Goal: Transaction & Acquisition: Purchase product/service

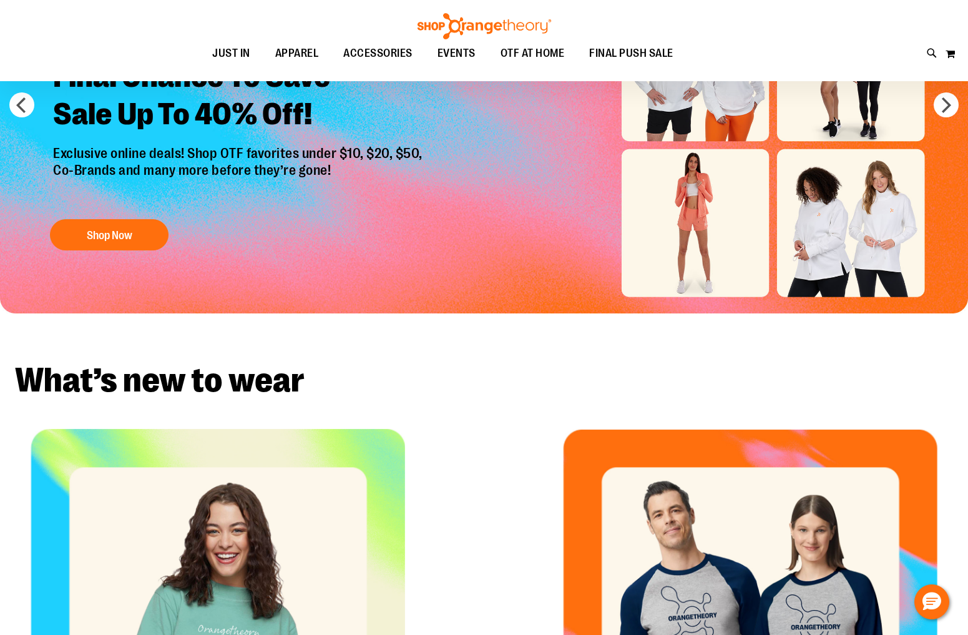
scroll to position [132, 0]
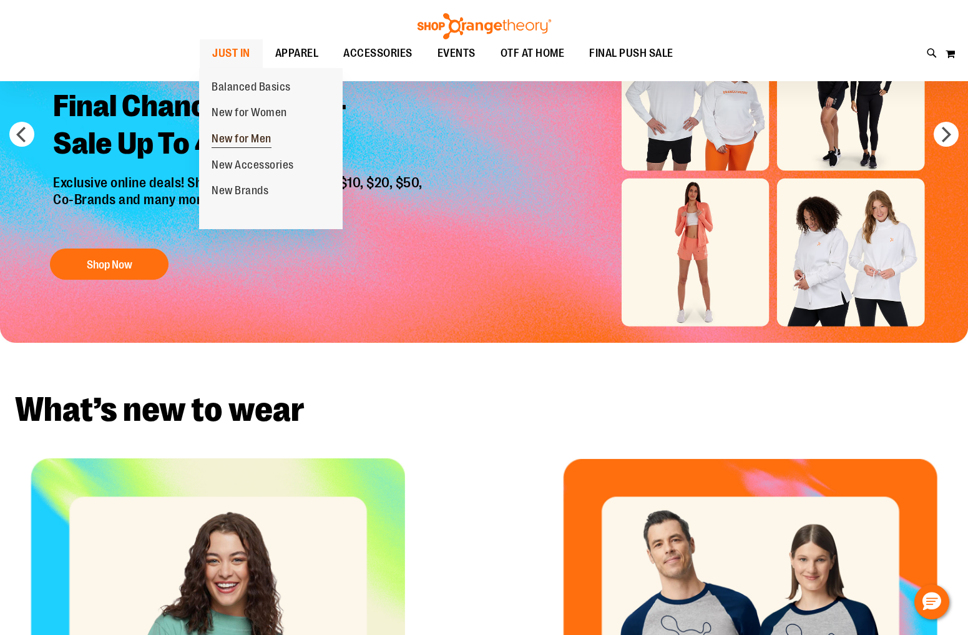
click at [246, 137] on span "New for Men" at bounding box center [242, 140] width 60 height 16
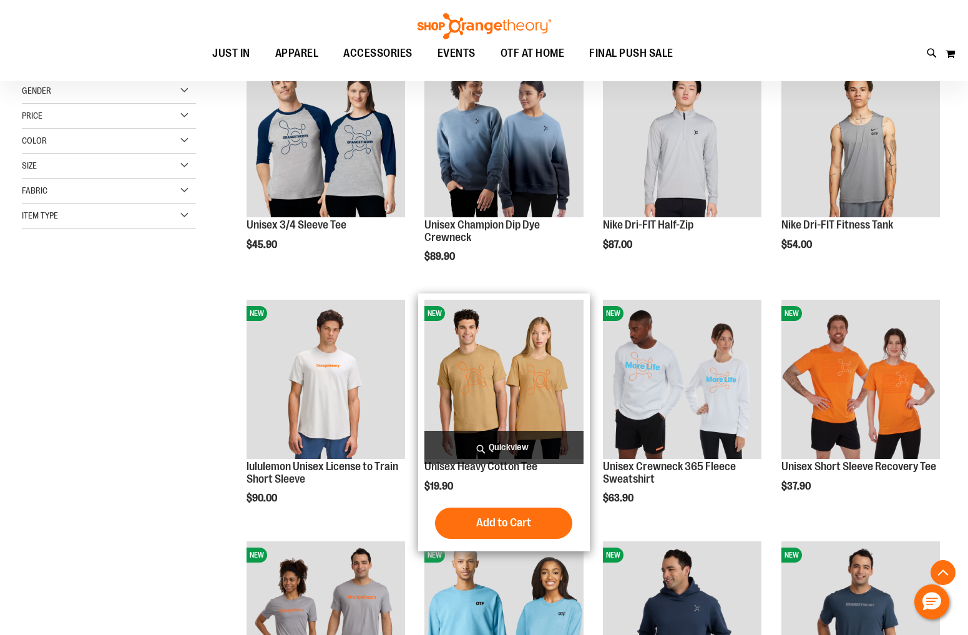
scroll to position [200, 0]
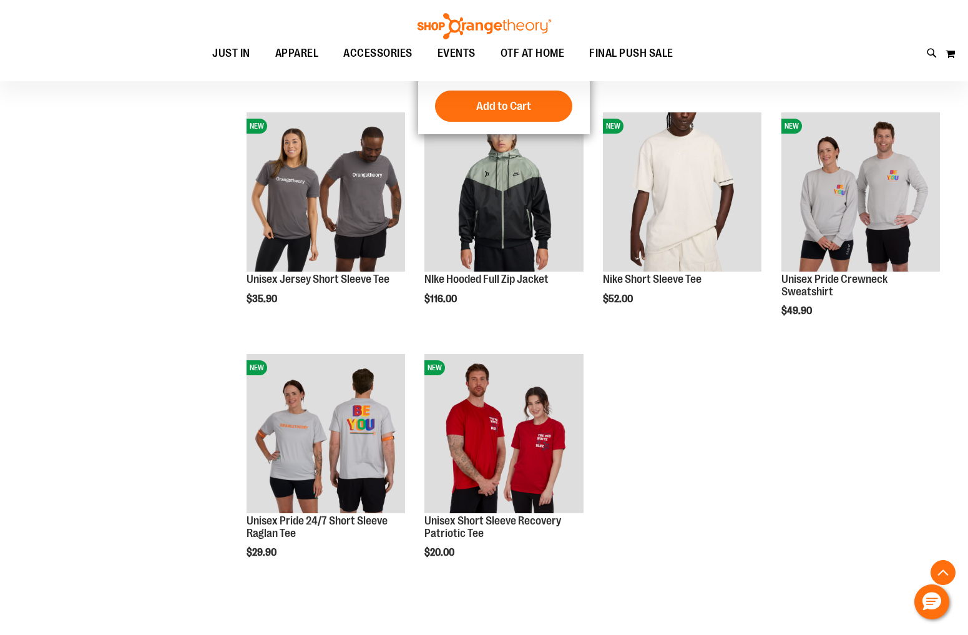
scroll to position [1109, 0]
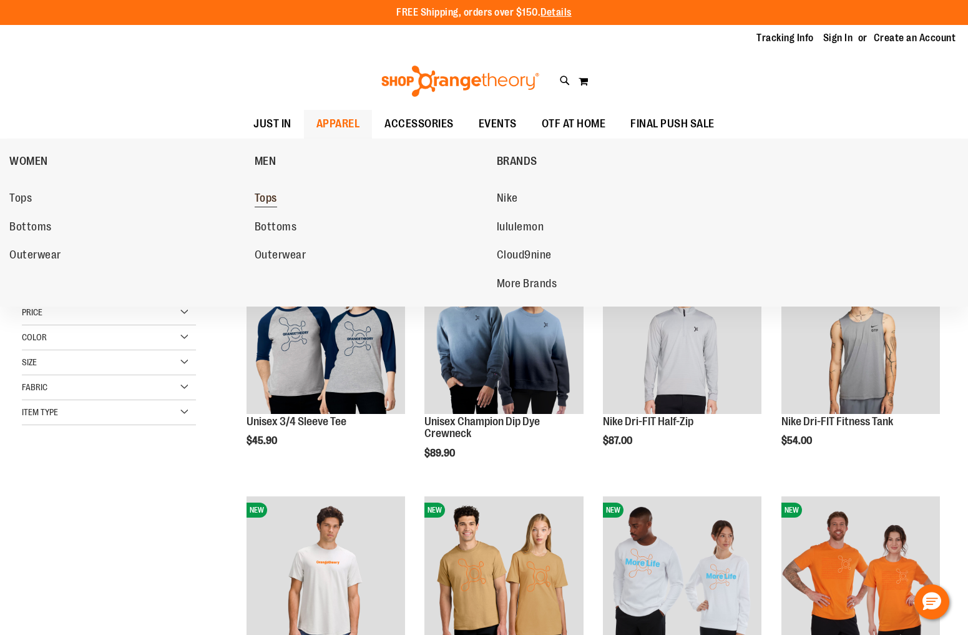
click at [268, 198] on span "Tops" at bounding box center [266, 200] width 22 height 16
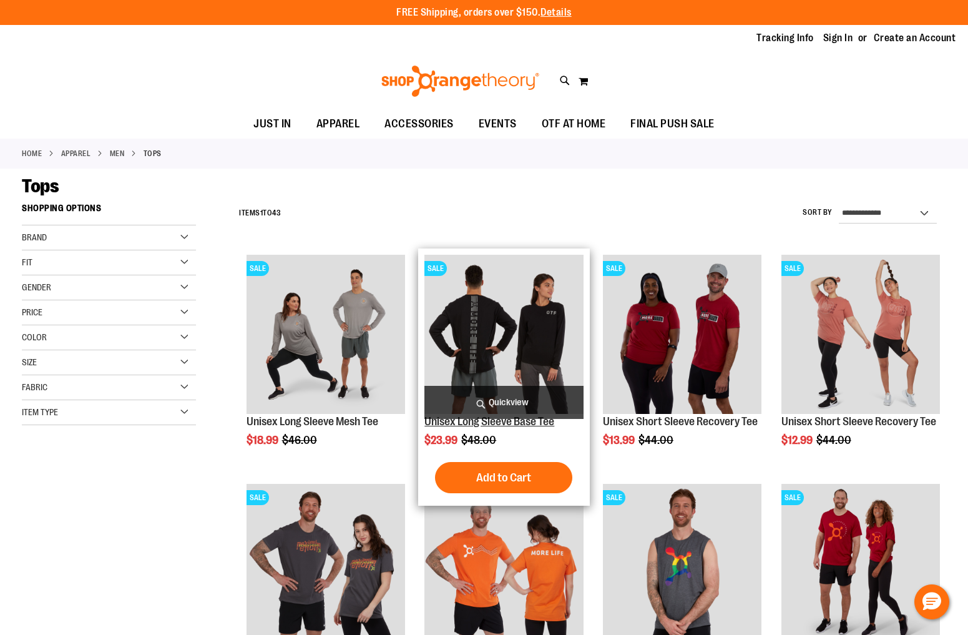
click at [474, 425] on link "Unisex Long Sleeve Base Tee" at bounding box center [489, 421] width 130 height 12
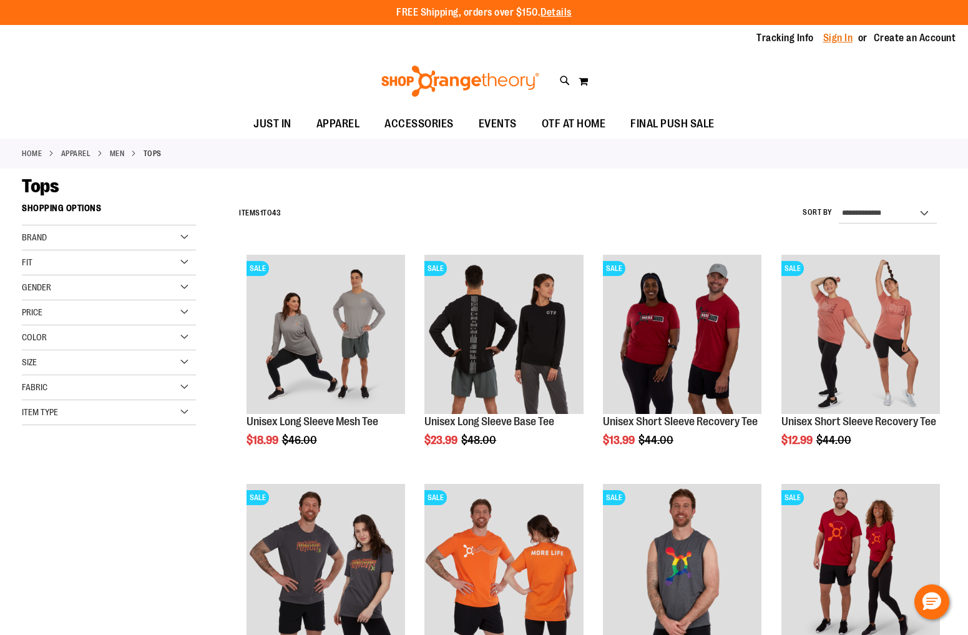
click at [844, 37] on link "Sign In" at bounding box center [838, 38] width 30 height 14
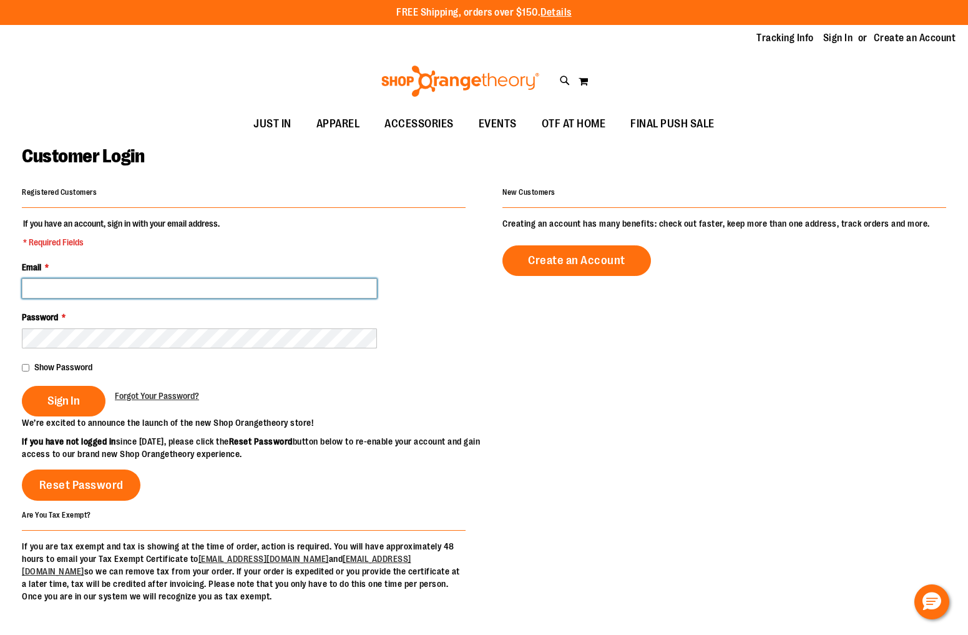
type input "**********"
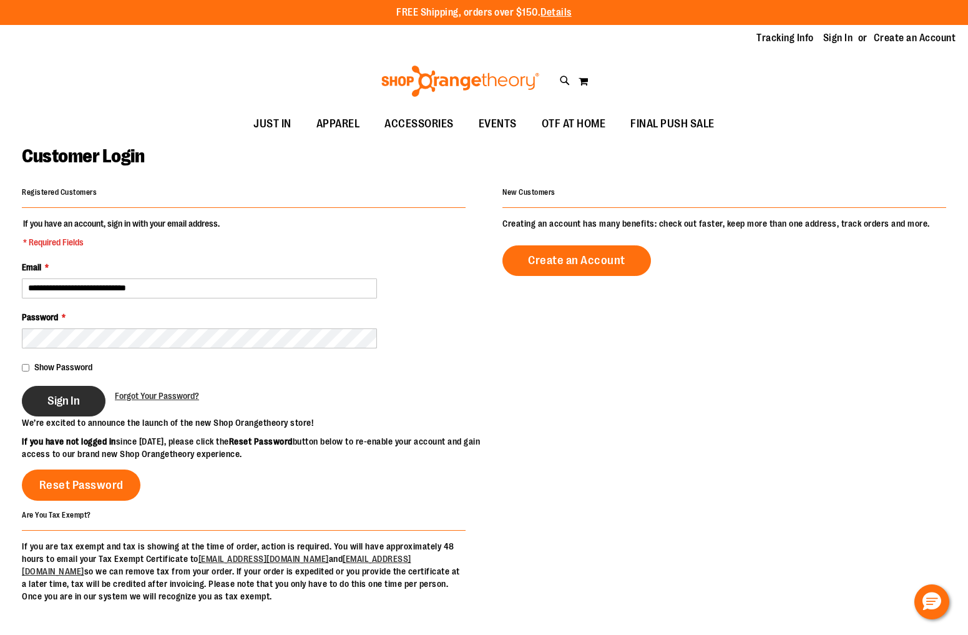
click at [74, 397] on span "Sign In" at bounding box center [63, 401] width 32 height 14
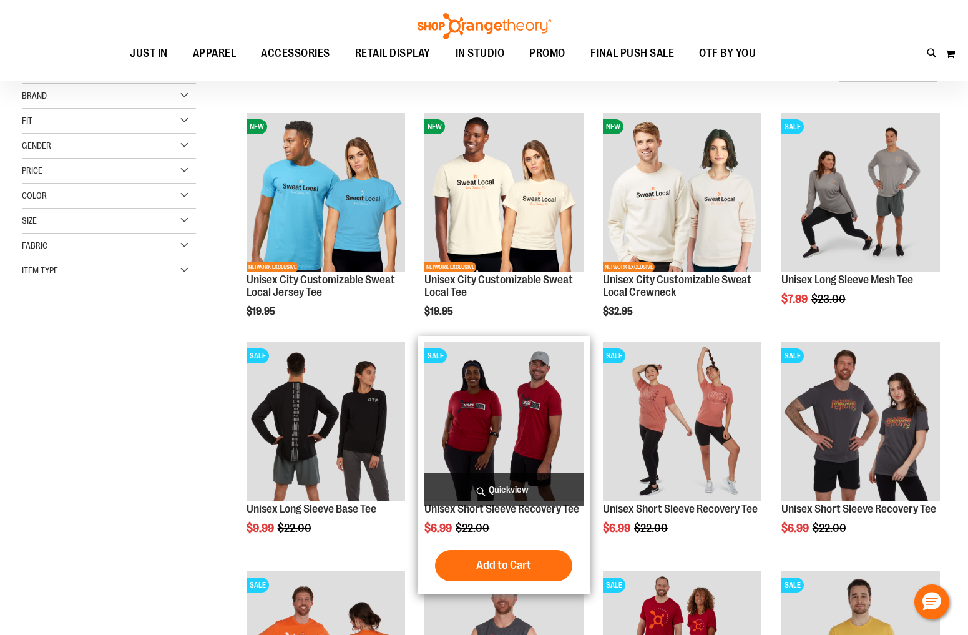
scroll to position [145, 0]
click at [505, 487] on span "Quickview" at bounding box center [503, 488] width 158 height 33
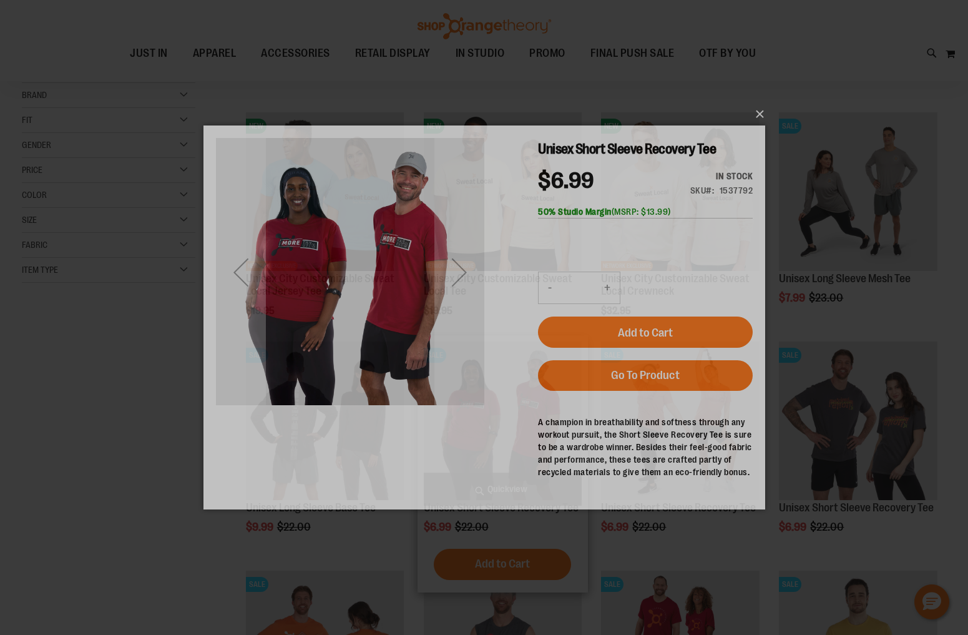
scroll to position [0, 0]
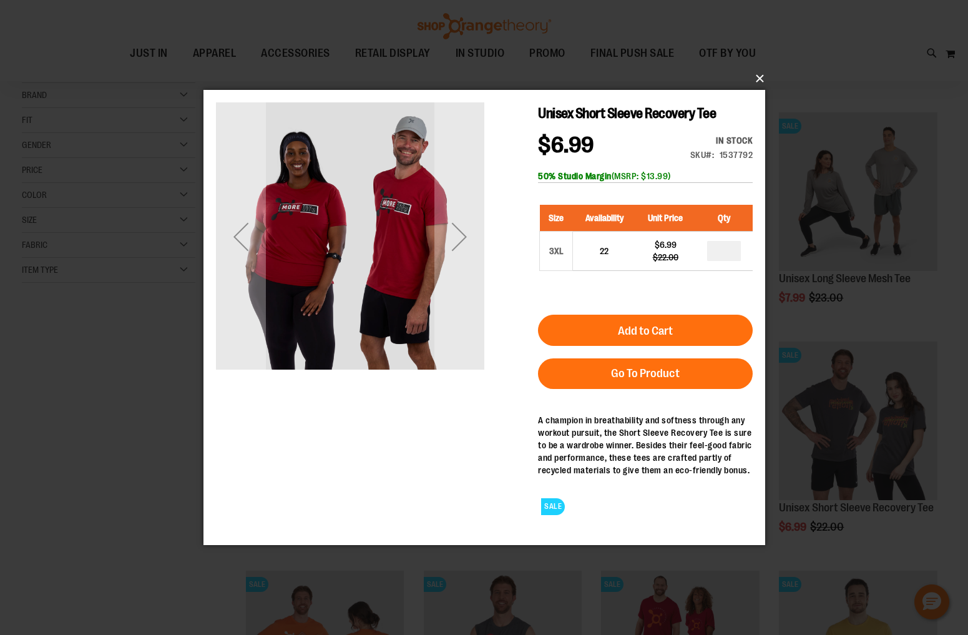
click at [759, 73] on button "×" at bounding box center [488, 78] width 562 height 27
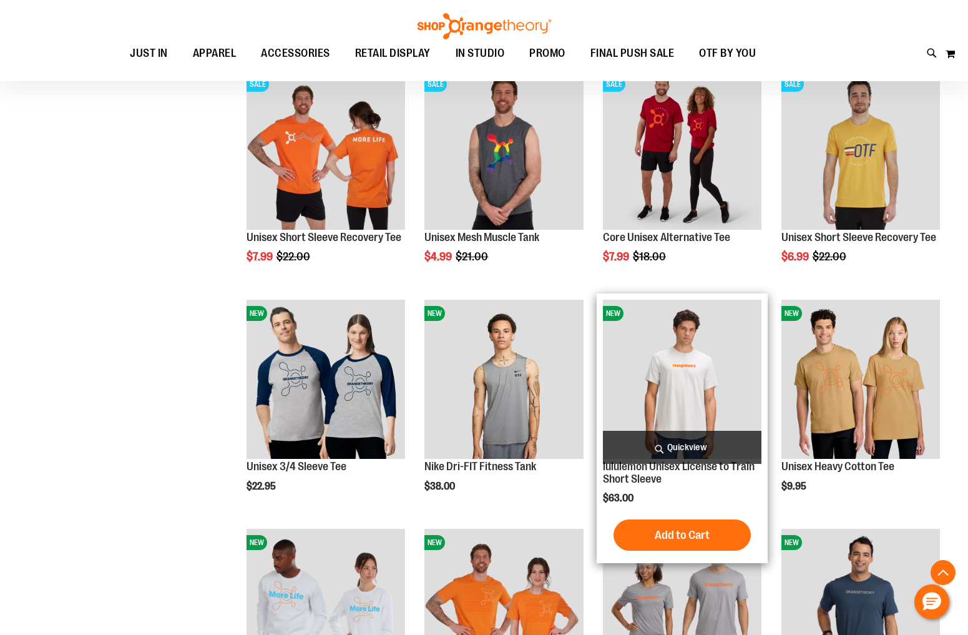
scroll to position [644, 0]
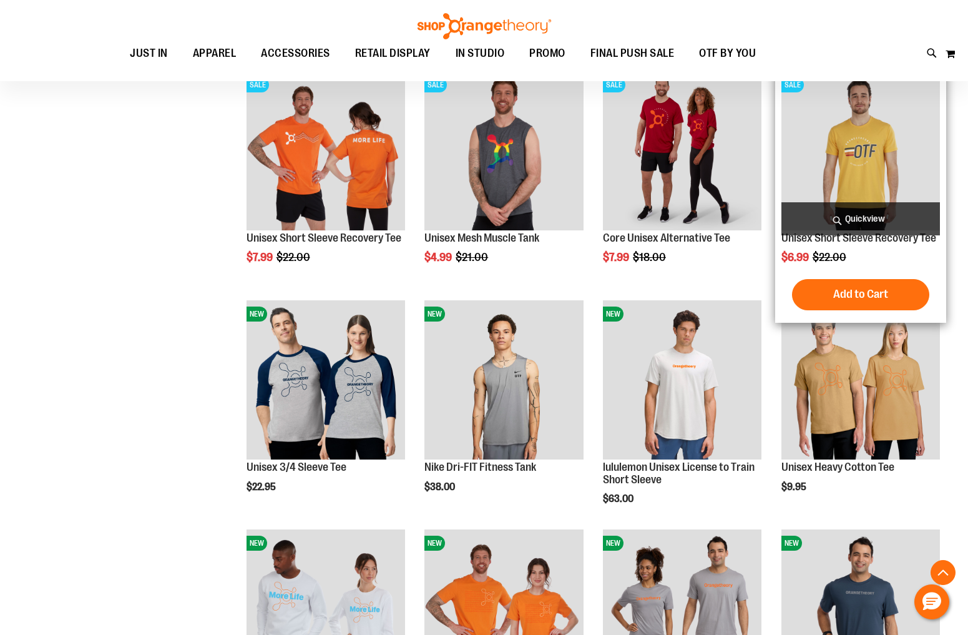
click at [853, 227] on span "Quickview" at bounding box center [860, 218] width 158 height 33
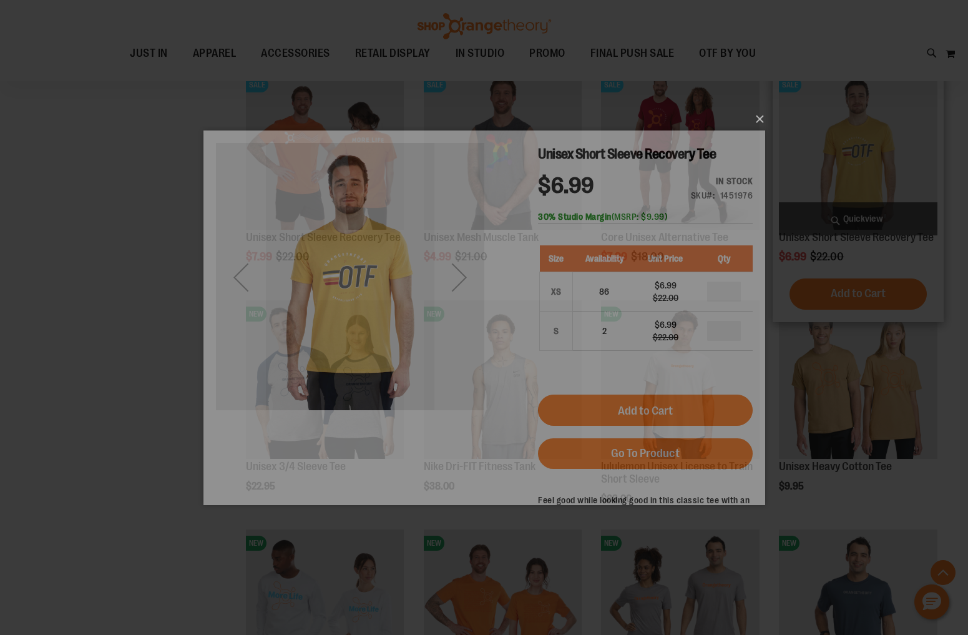
scroll to position [0, 0]
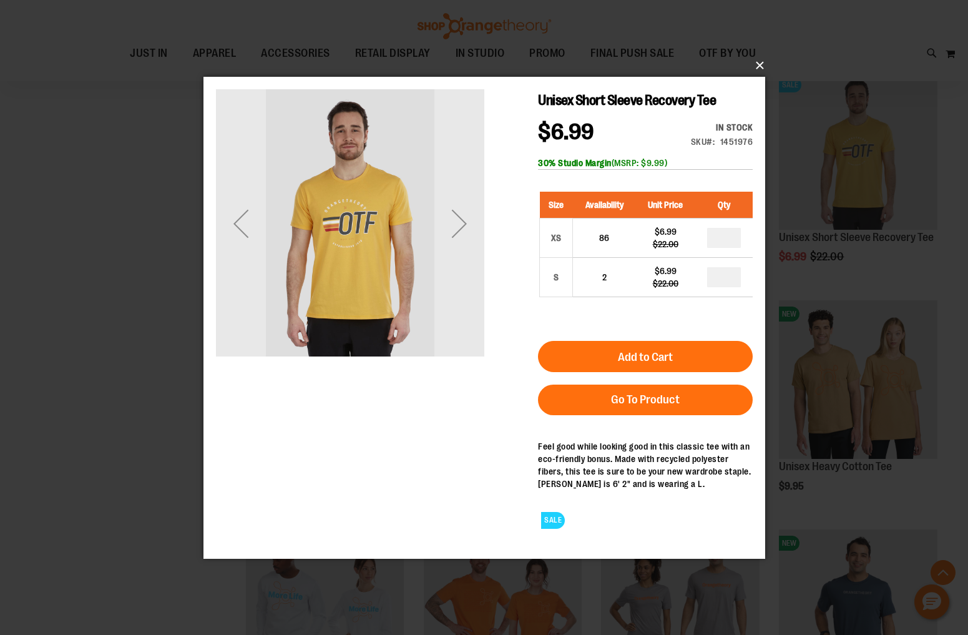
click at [763, 66] on button "×" at bounding box center [488, 65] width 562 height 27
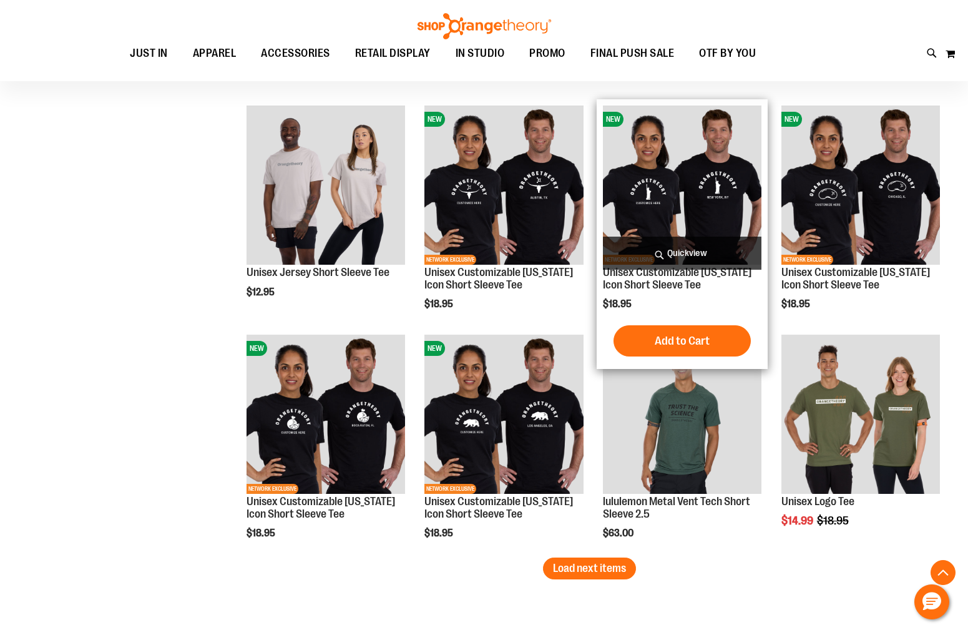
scroll to position [1771, 0]
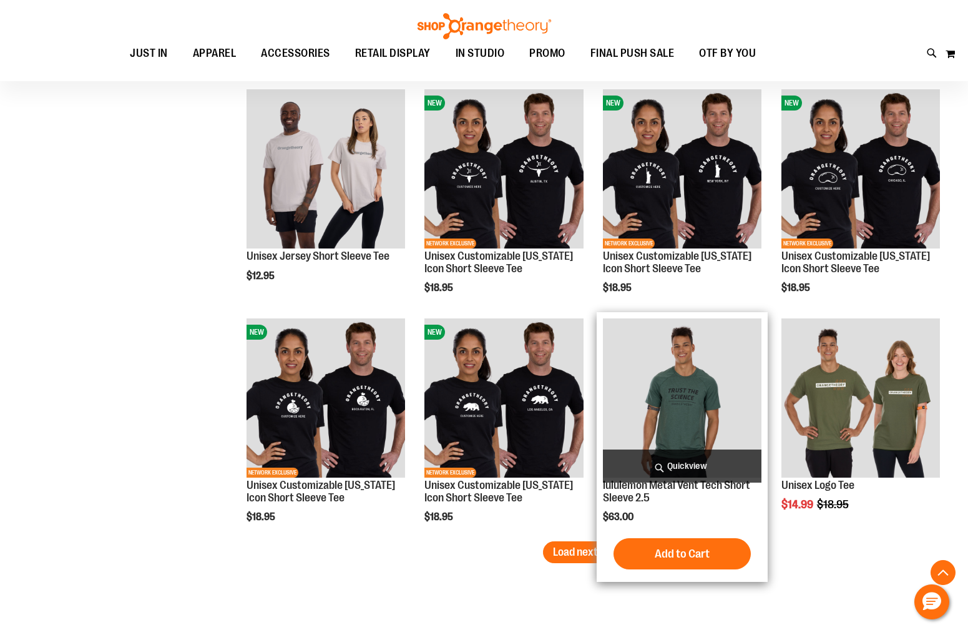
click at [676, 474] on span "Quickview" at bounding box center [682, 465] width 158 height 33
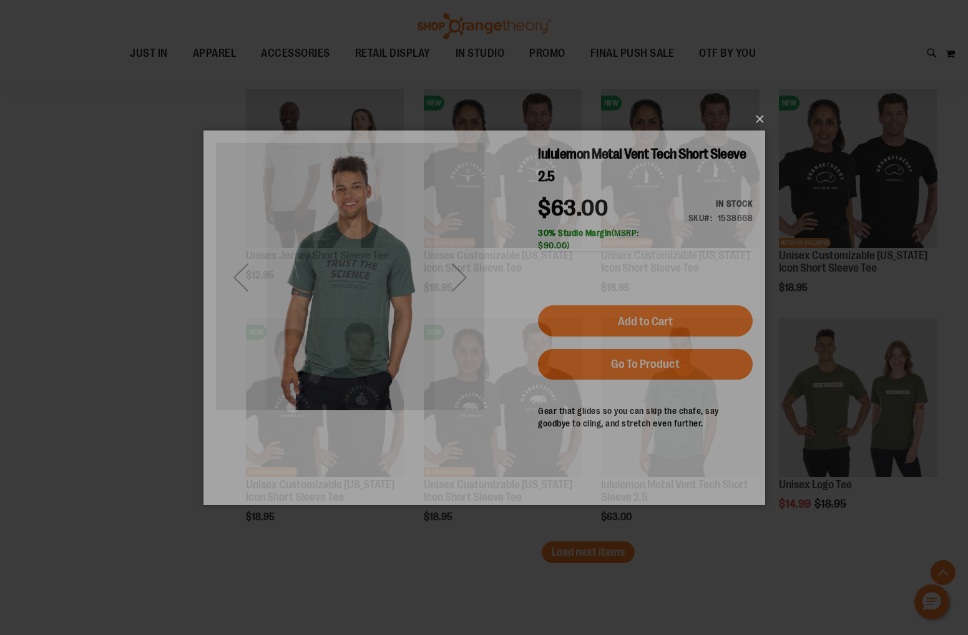
scroll to position [0, 0]
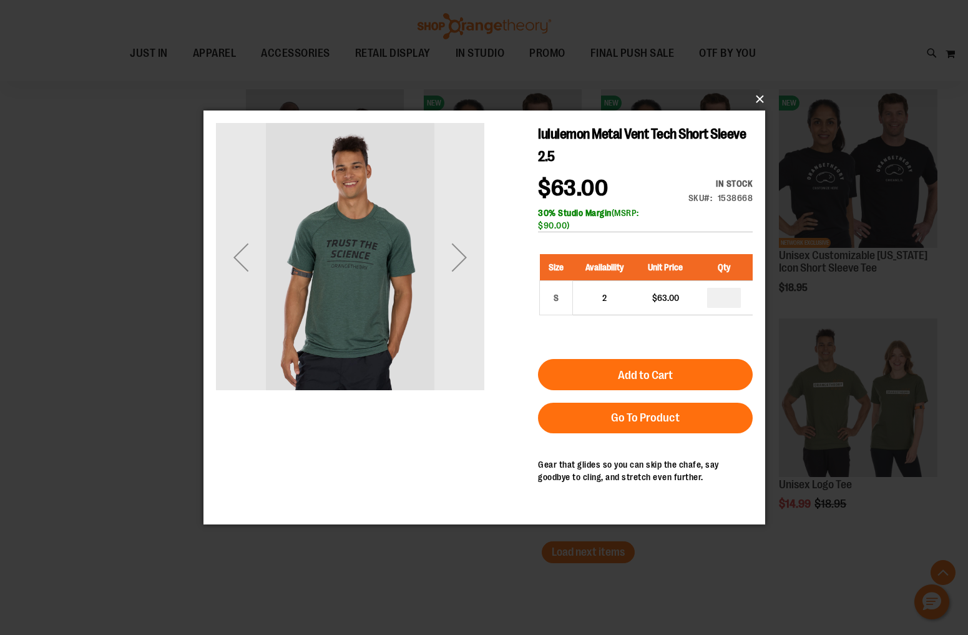
click at [759, 100] on button "×" at bounding box center [488, 98] width 562 height 27
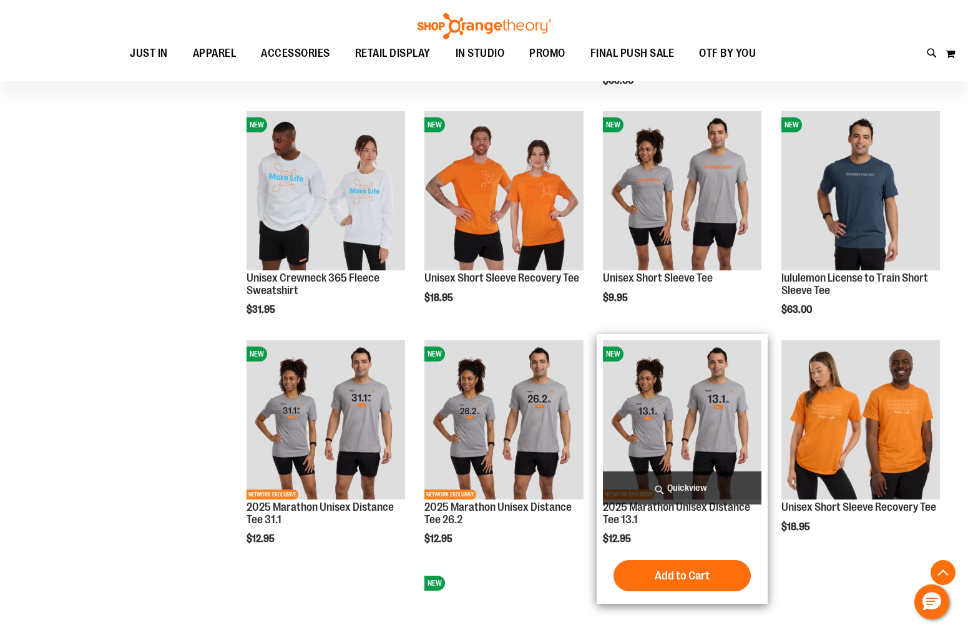
scroll to position [1059, 0]
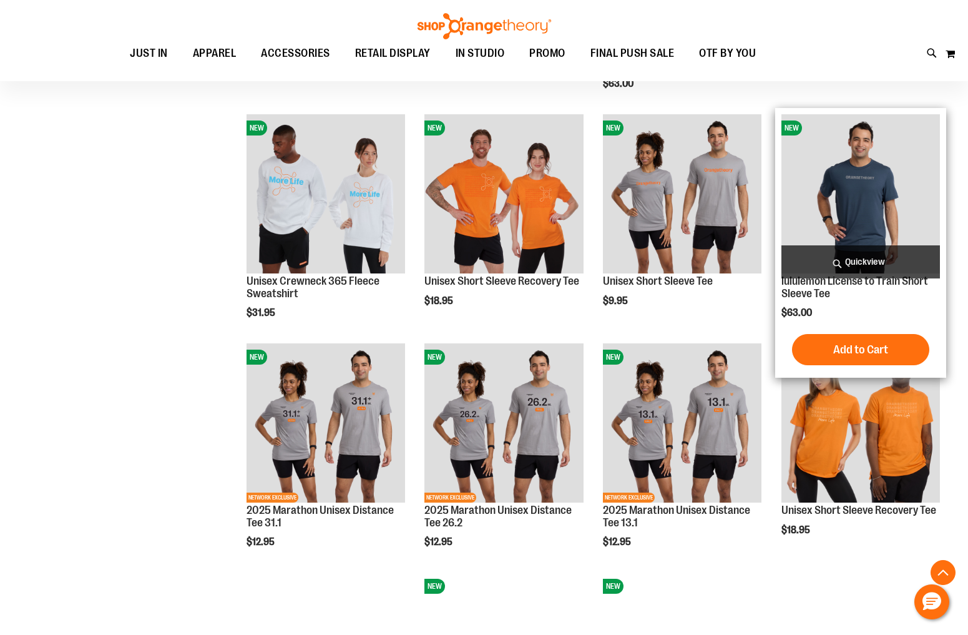
click at [856, 261] on span "Quickview" at bounding box center [860, 261] width 158 height 33
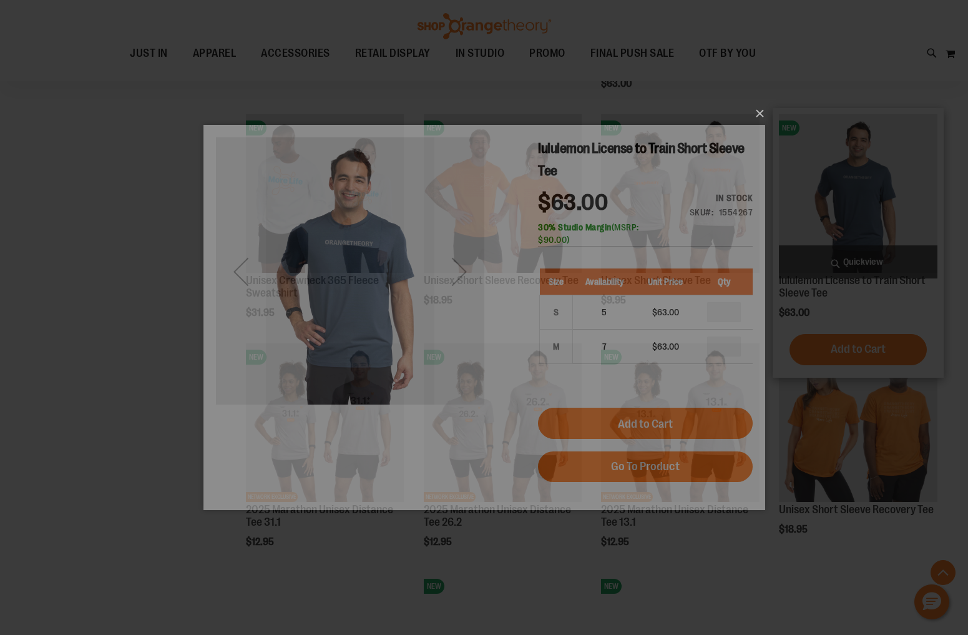
scroll to position [0, 0]
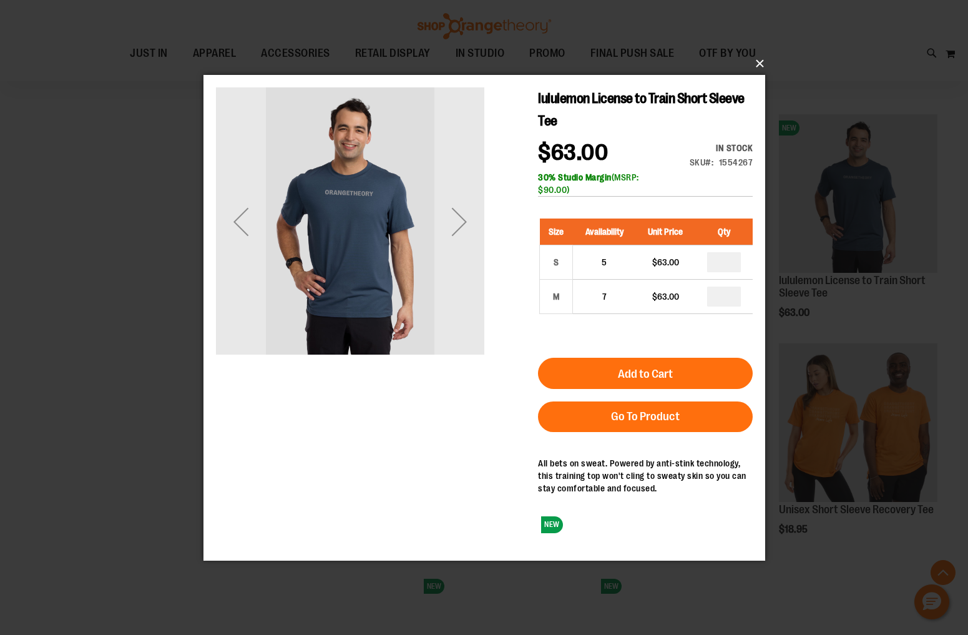
click at [759, 65] on button "×" at bounding box center [488, 63] width 562 height 27
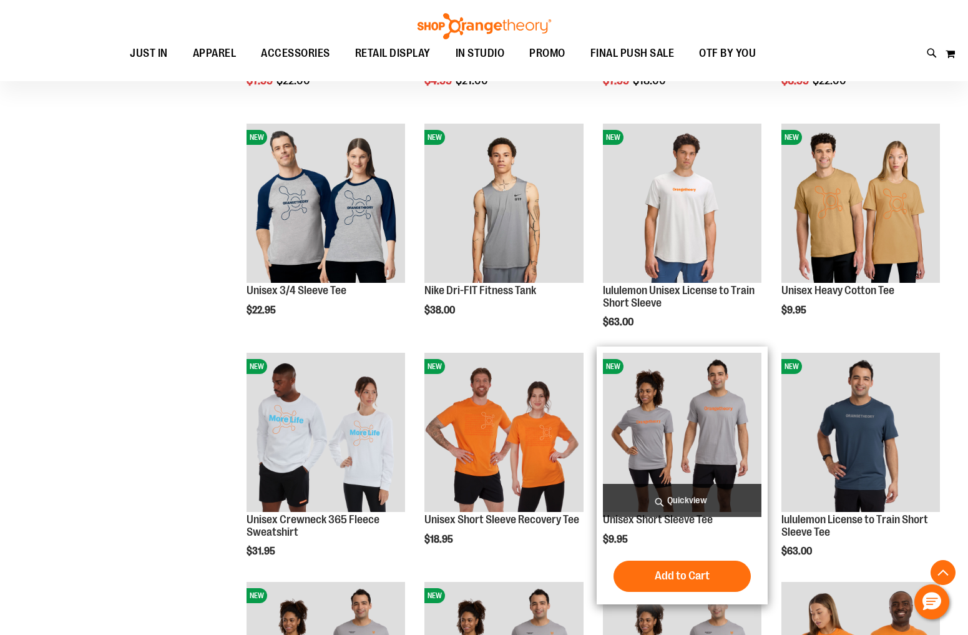
scroll to position [819, 0]
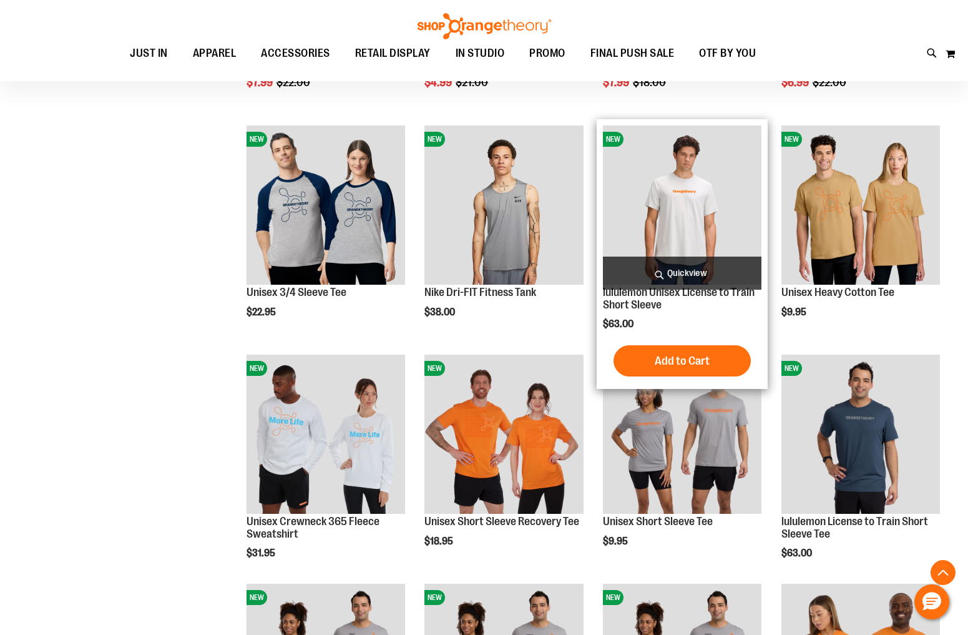
click at [678, 274] on span "Quickview" at bounding box center [682, 272] width 158 height 33
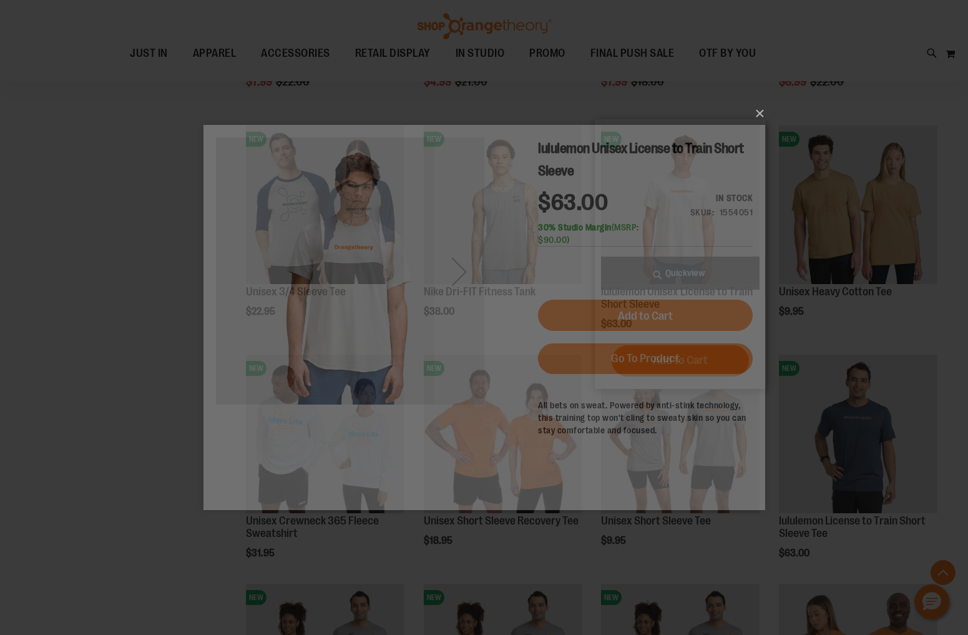
scroll to position [0, 0]
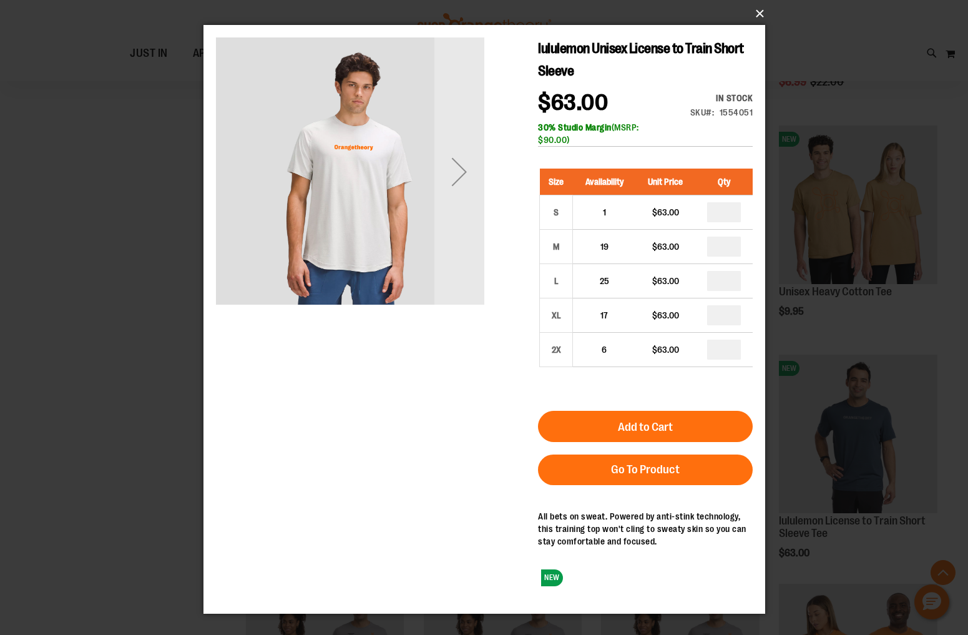
click at [759, 9] on button "×" at bounding box center [488, 13] width 562 height 27
